Goal: Transaction & Acquisition: Purchase product/service

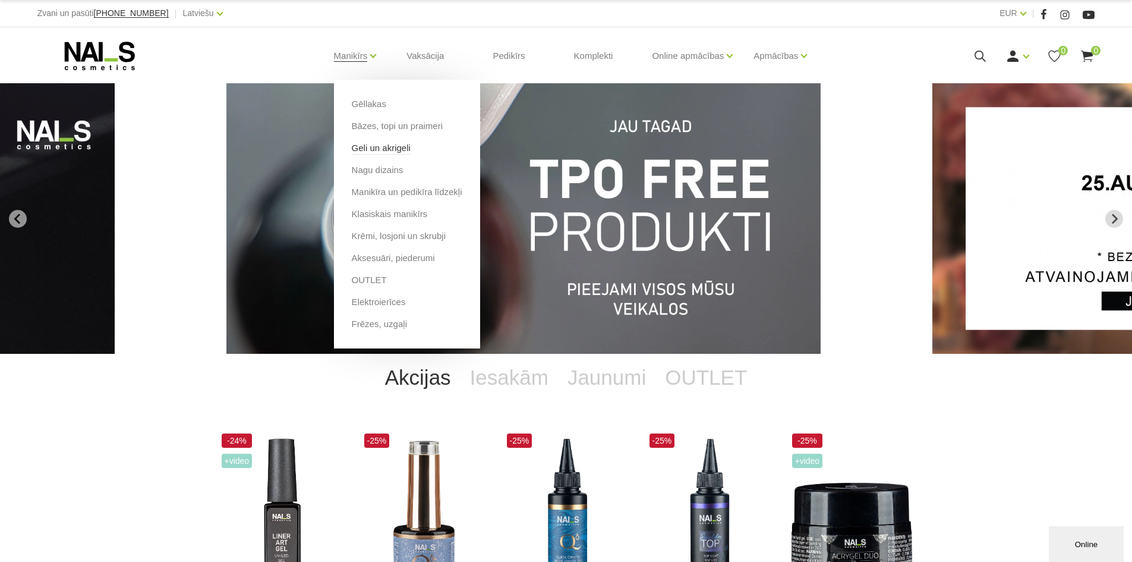
click at [373, 150] on link "Geli un akrigeli" at bounding box center [381, 147] width 59 height 13
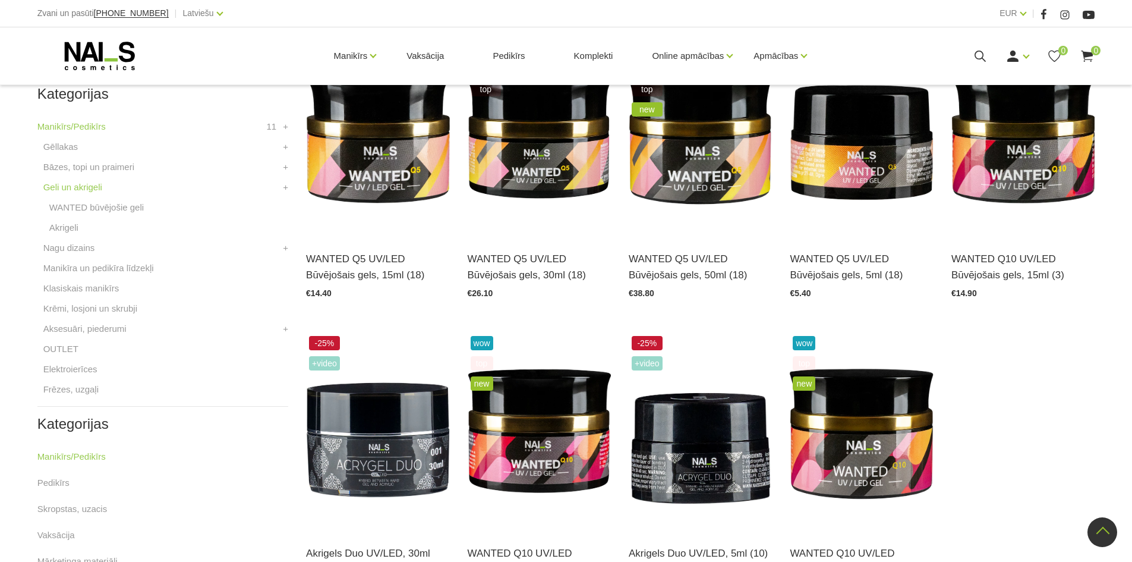
scroll to position [32, 0]
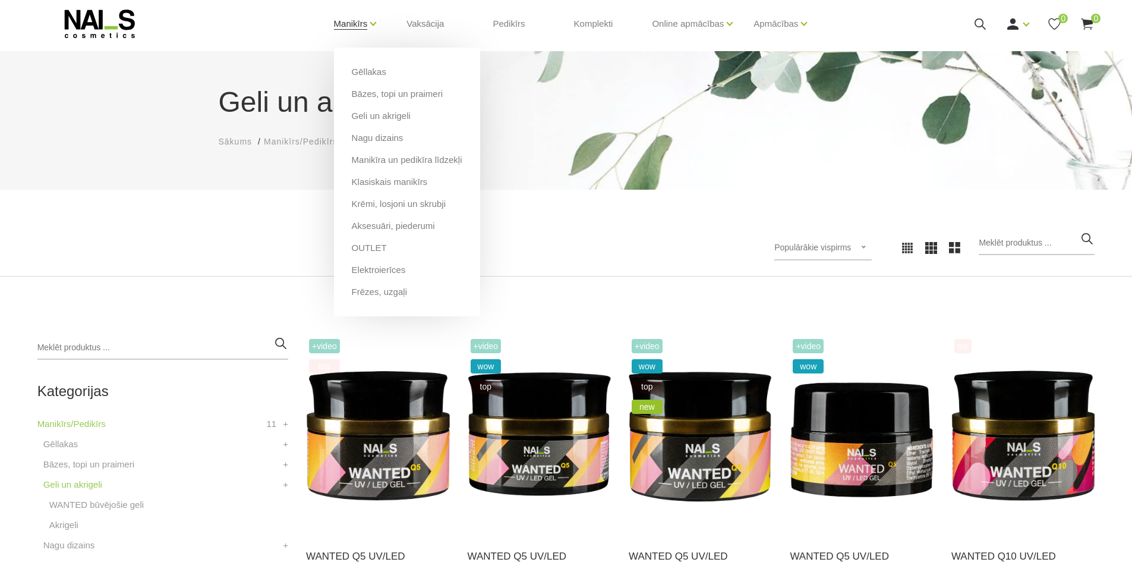
click at [342, 24] on link "Manikīrs" at bounding box center [351, 24] width 34 height 48
click at [361, 67] on link "Gēllakas" at bounding box center [369, 71] width 34 height 13
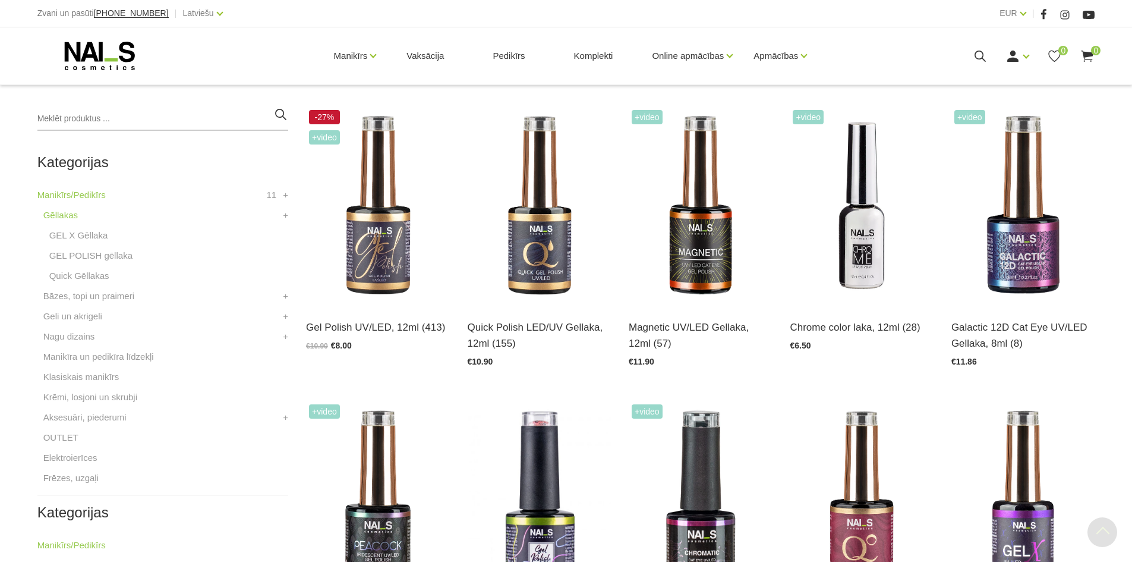
scroll to position [297, 0]
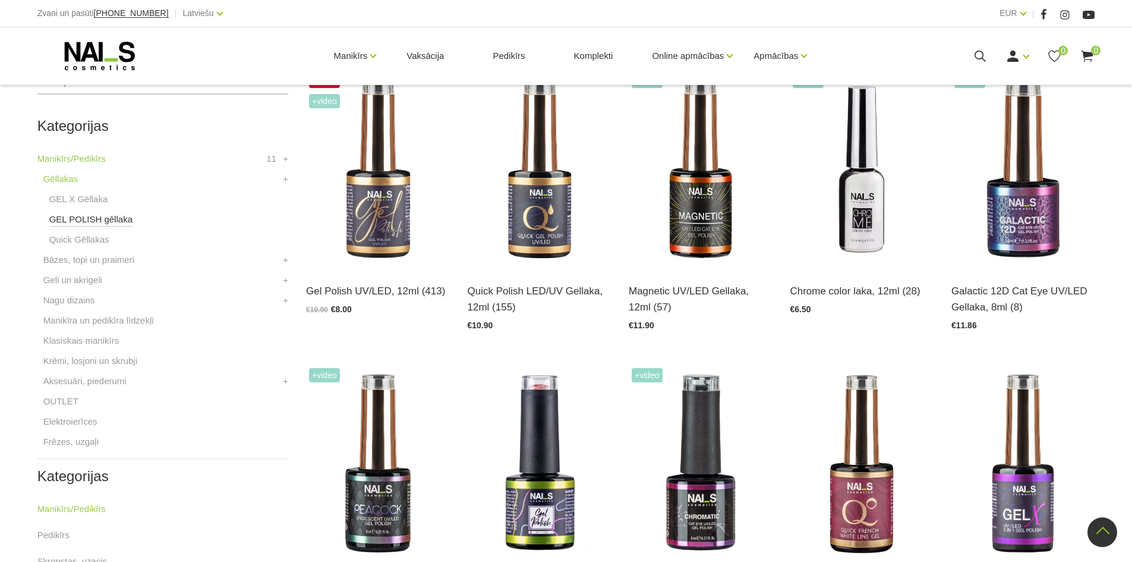
click at [114, 221] on link "GEL POLISH gēllaka" at bounding box center [90, 219] width 83 height 14
